Goal: Transaction & Acquisition: Purchase product/service

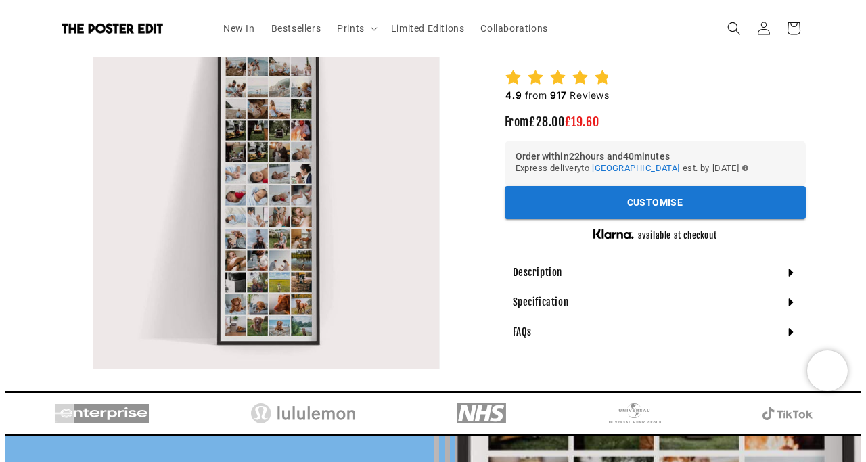
scroll to position [145, 0]
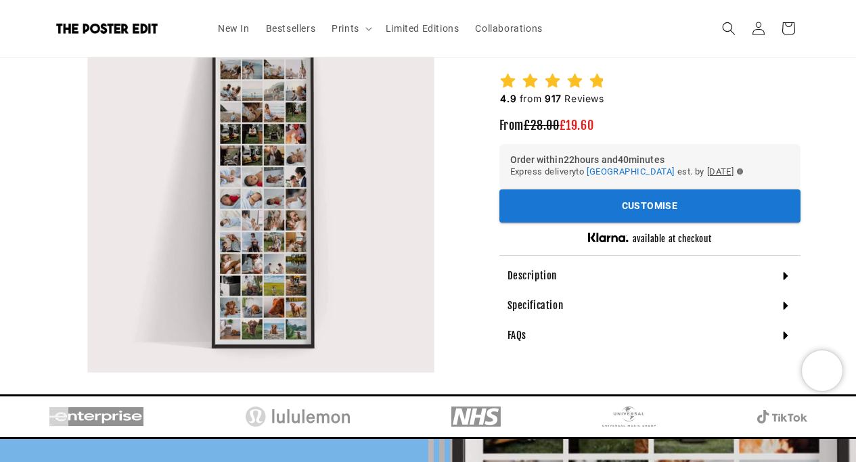
click at [88, 372] on button "Open media 1 in modal" at bounding box center [88, 372] width 0 height 0
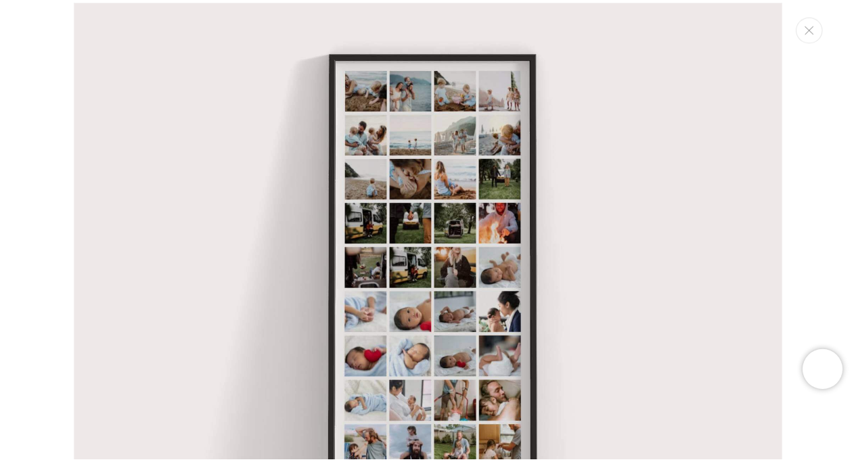
scroll to position [0, 528]
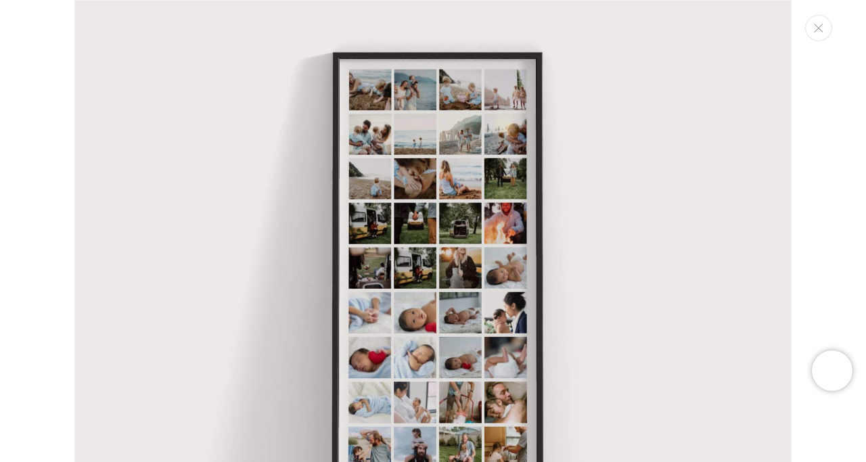
click at [425, 216] on img "Media gallery" at bounding box center [433, 359] width 718 height 718
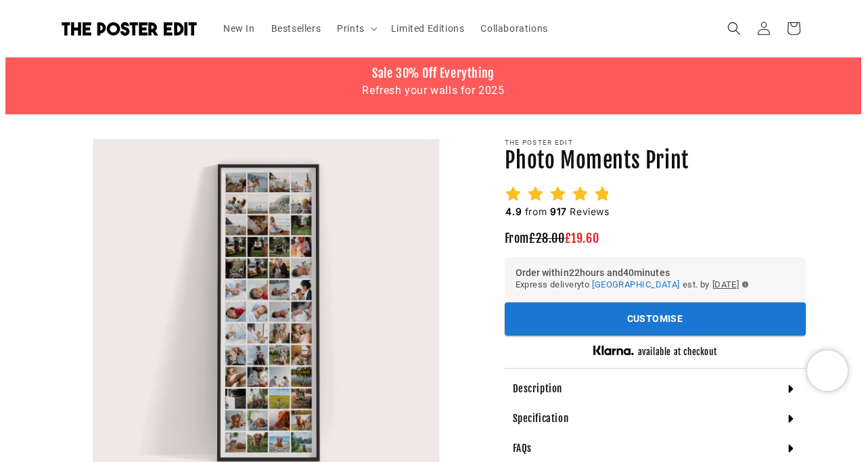
scroll to position [0, 0]
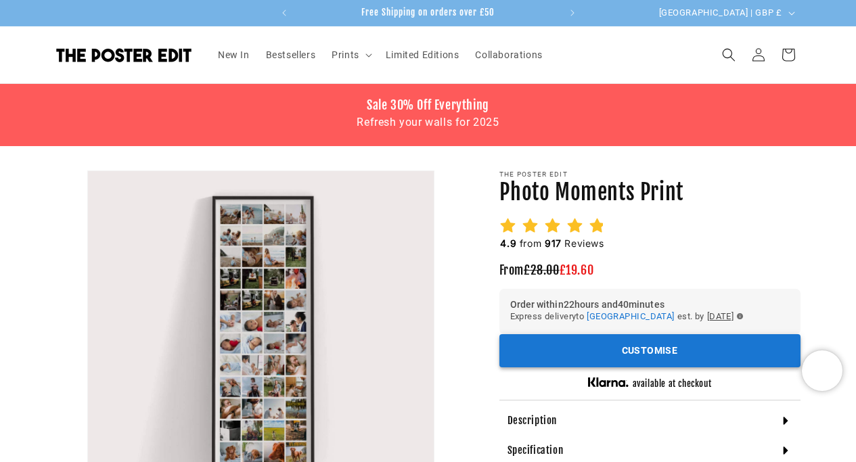
click at [575, 345] on button "Customise" at bounding box center [650, 350] width 301 height 33
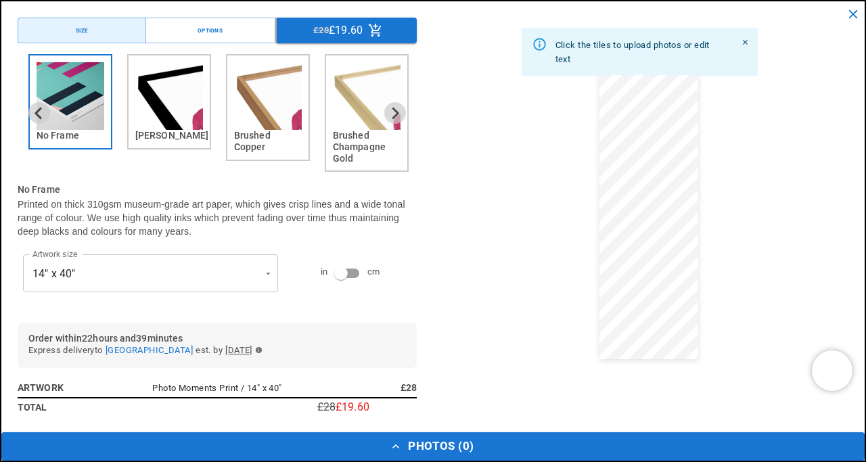
click at [299, 116] on img "3 of 6" at bounding box center [268, 96] width 68 height 68
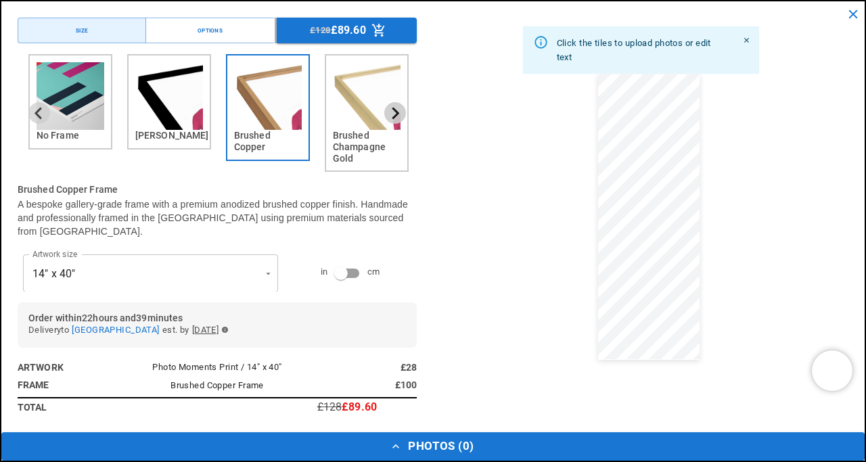
click at [389, 108] on icon "Next slide" at bounding box center [395, 113] width 13 height 13
click at [389, 110] on icon "Next slide" at bounding box center [395, 113] width 13 height 13
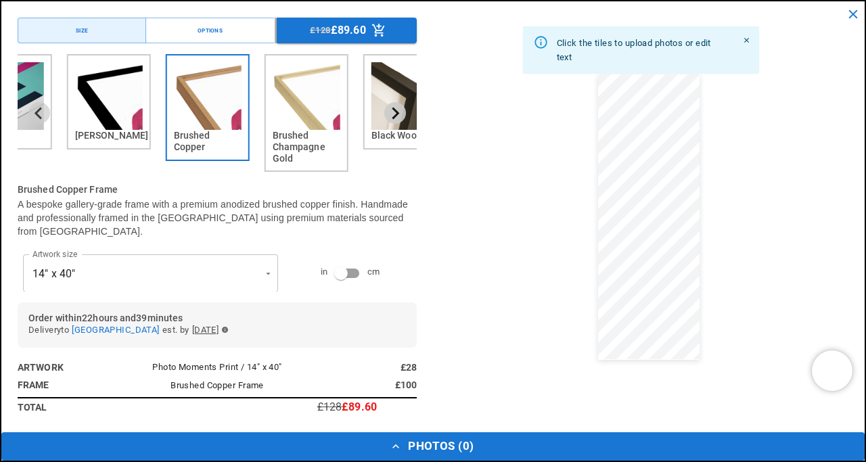
click at [389, 110] on icon "Next slide" at bounding box center [395, 113] width 13 height 13
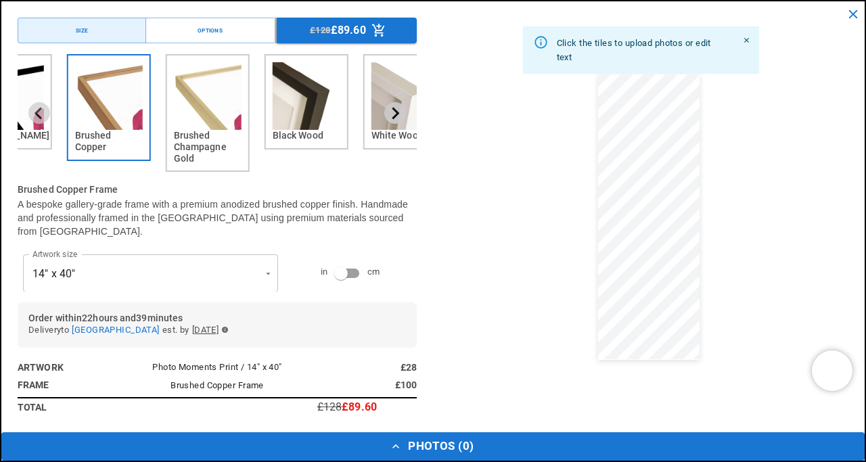
click at [389, 110] on icon "Next slide" at bounding box center [395, 113] width 13 height 13
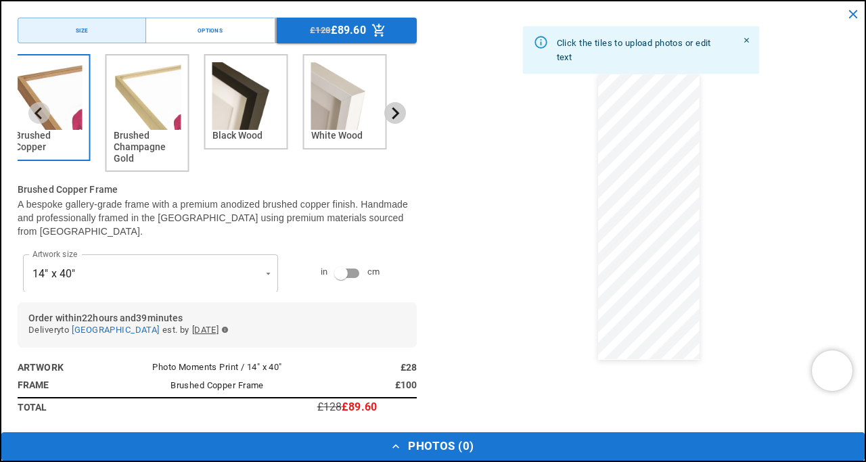
click at [389, 111] on icon "Next slide" at bounding box center [395, 113] width 13 height 13
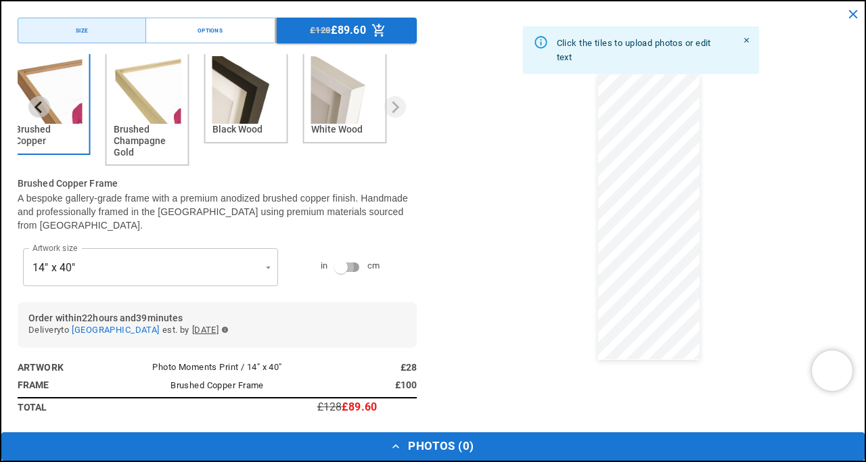
type input "**********"
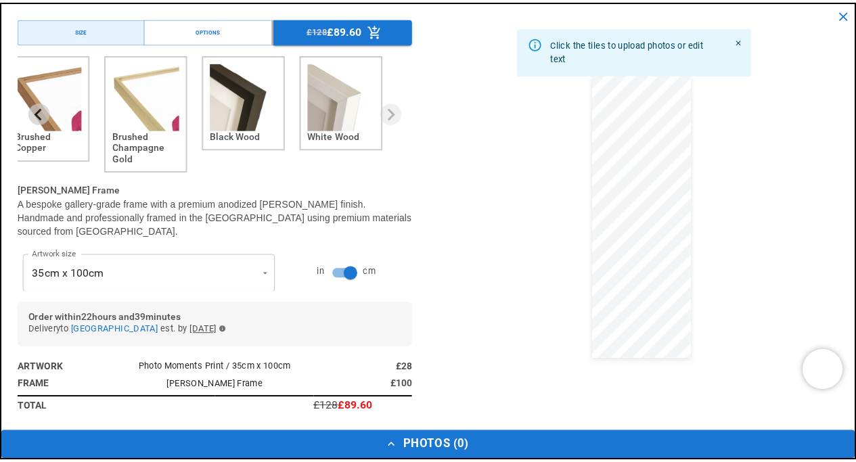
scroll to position [0, 528]
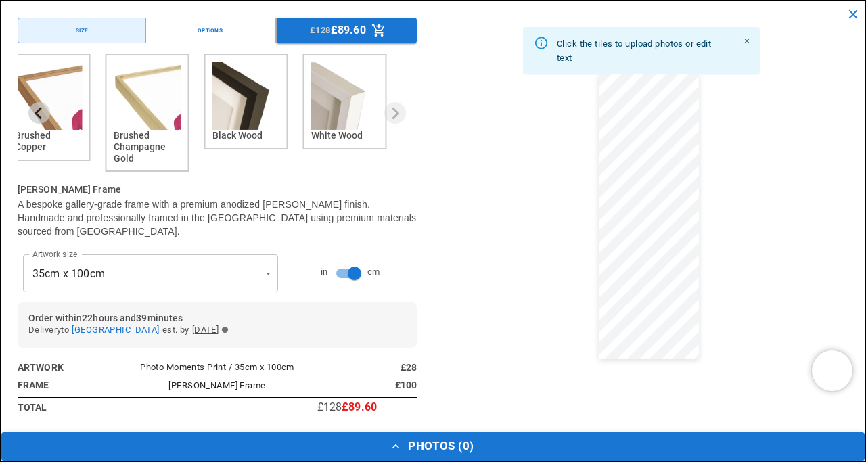
click at [429, 452] on button "Photos ( 0 )" at bounding box center [433, 447] width 864 height 28
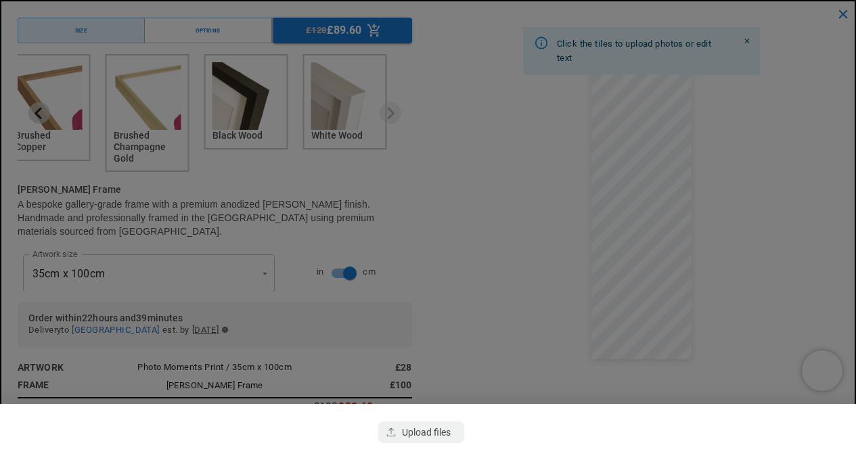
click at [461, 301] on div at bounding box center [428, 231] width 856 height 462
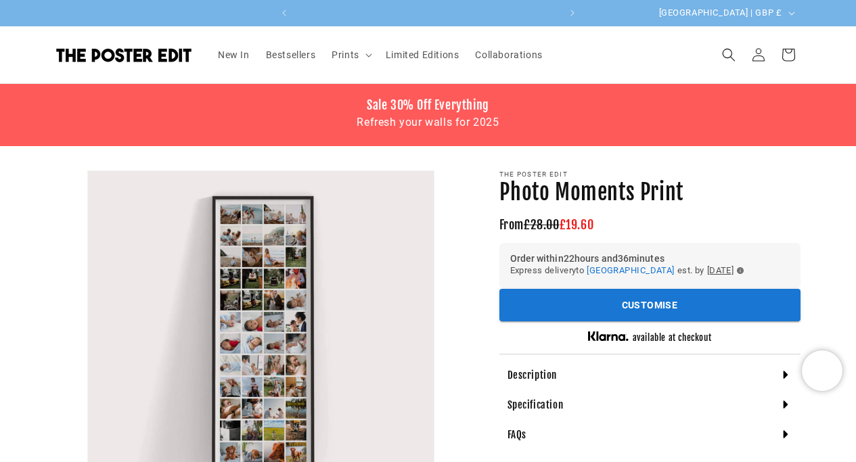
scroll to position [0, 264]
